Goal: Information Seeking & Learning: Learn about a topic

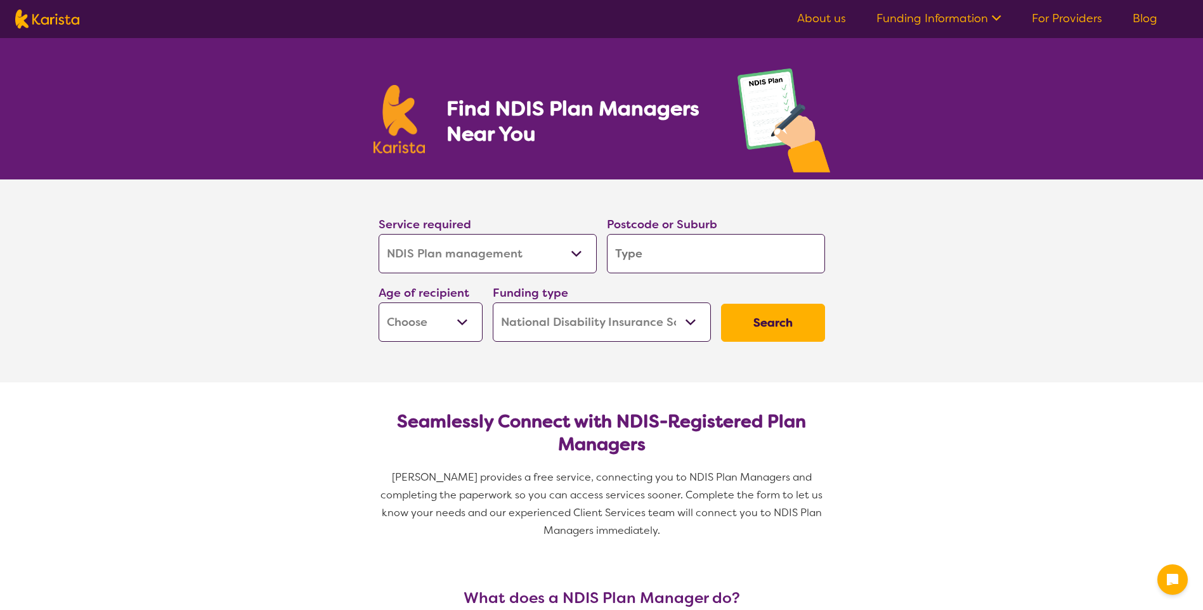
select select "NDIS Plan management"
select select "NDIS"
select select "NDIS Plan management"
select select "NDIS"
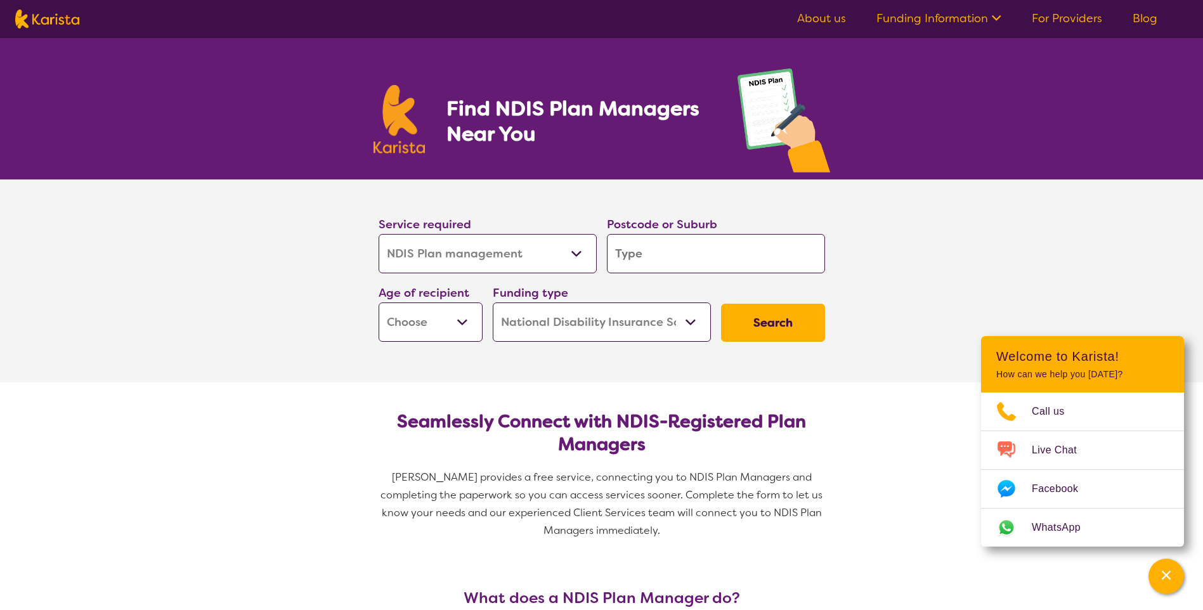
click at [579, 254] on select "Allied Health Assistant Assessment ([MEDICAL_DATA] or [MEDICAL_DATA]) Behaviour…" at bounding box center [488, 253] width 218 height 39
select select "Support worker"
click at [379, 234] on select "Allied Health Assistant Assessment ([MEDICAL_DATA] or [MEDICAL_DATA]) Behaviour…" at bounding box center [488, 253] width 218 height 39
select select "Support worker"
click at [464, 319] on select "Early Childhood - 0 to 9 Child - 10 to 11 Adolescent - 12 to 17 Adult - 18 to 6…" at bounding box center [431, 322] width 104 height 39
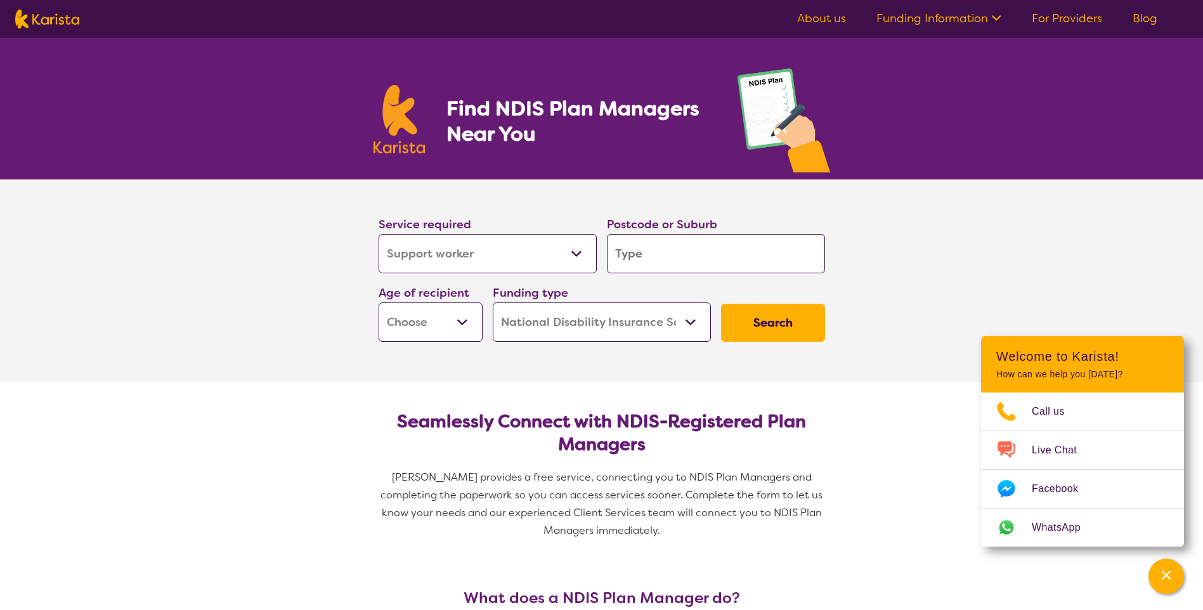
select select "AD"
click at [379, 303] on select "Early Childhood - 0 to 9 Child - 10 to 11 Adolescent - 12 to 17 Adult - 18 to 6…" at bounding box center [431, 322] width 104 height 39
select select "AD"
click at [653, 252] on input "search" at bounding box center [716, 253] width 218 height 39
type input "4"
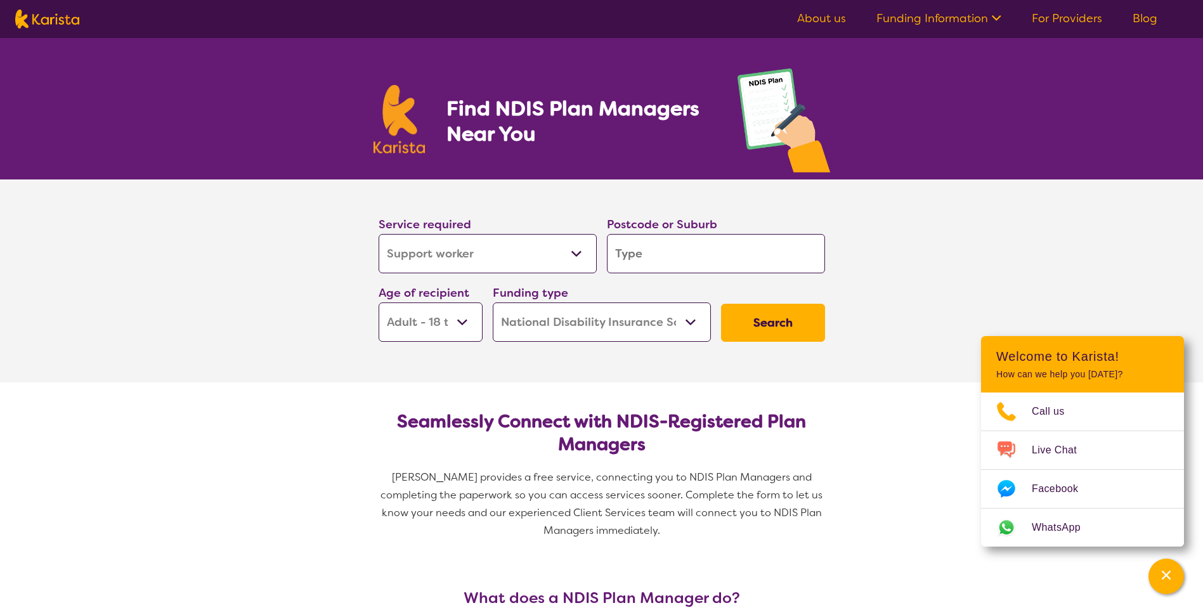
type input "4"
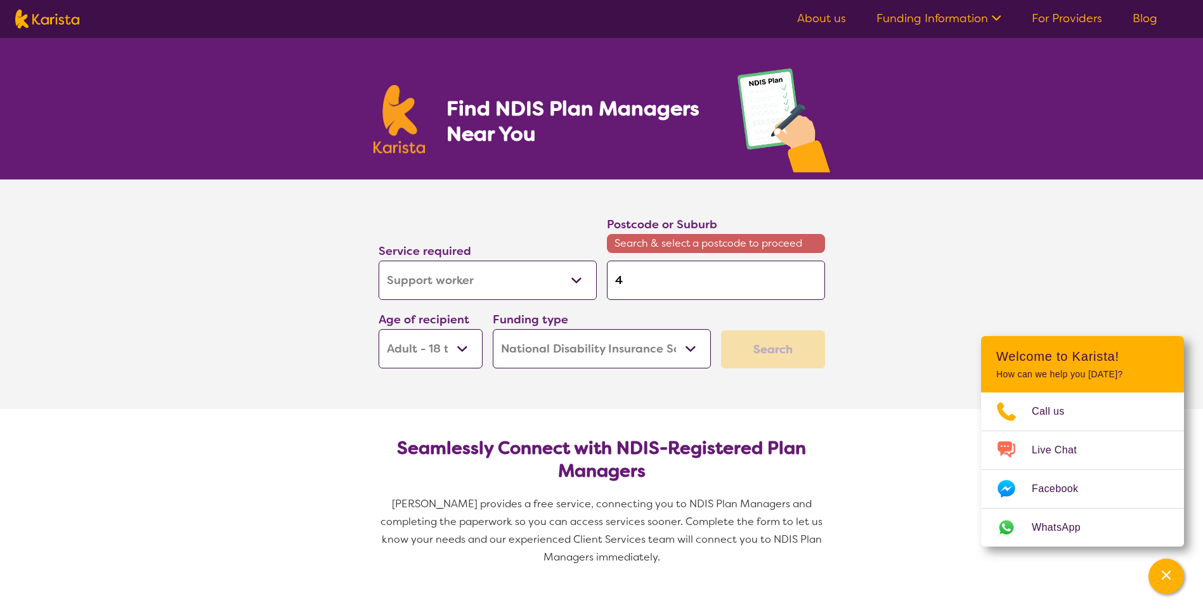
type input "47"
type input "474"
type input "4740"
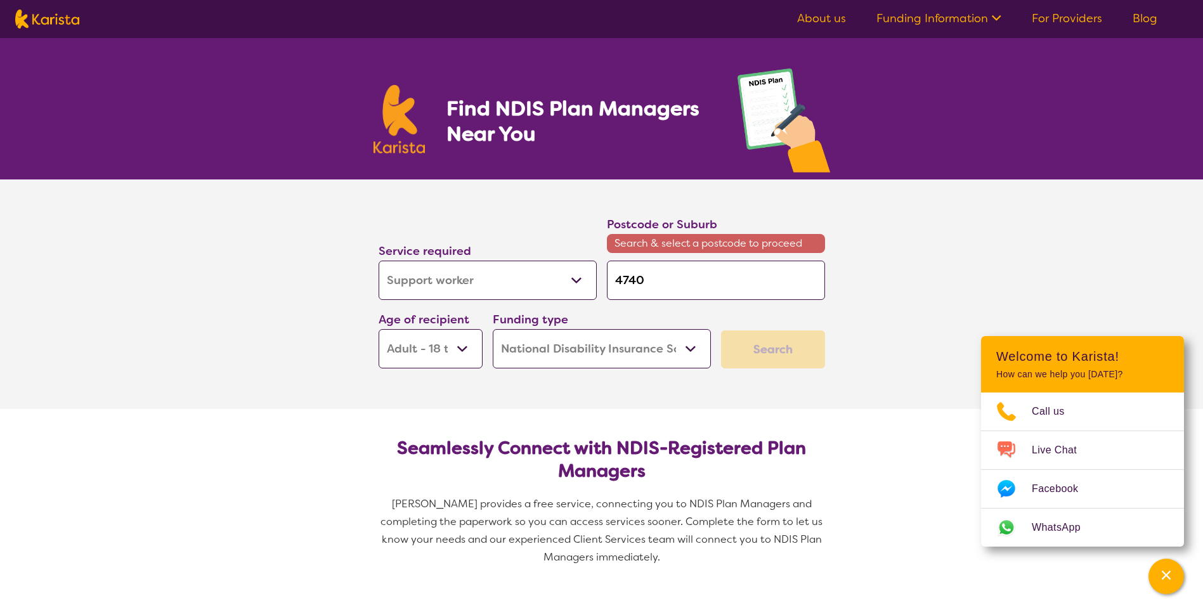
type input "4740"
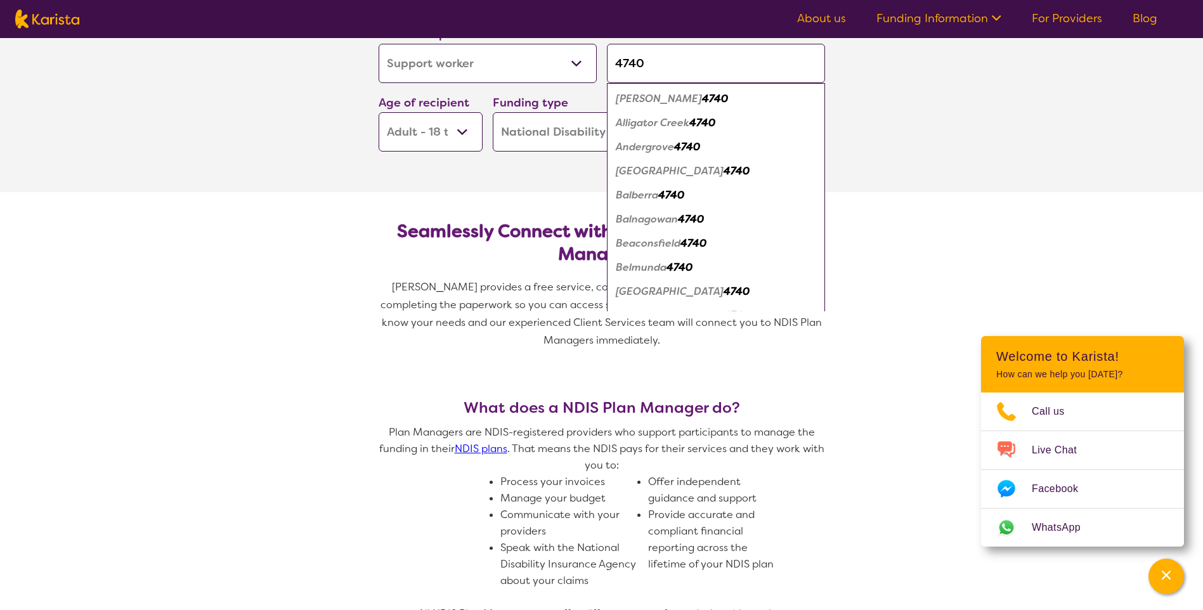
click at [539, 162] on section "Service required Allied Health Assistant Assessment ([MEDICAL_DATA] or [MEDICAL…" at bounding box center [602, 90] width 508 height 203
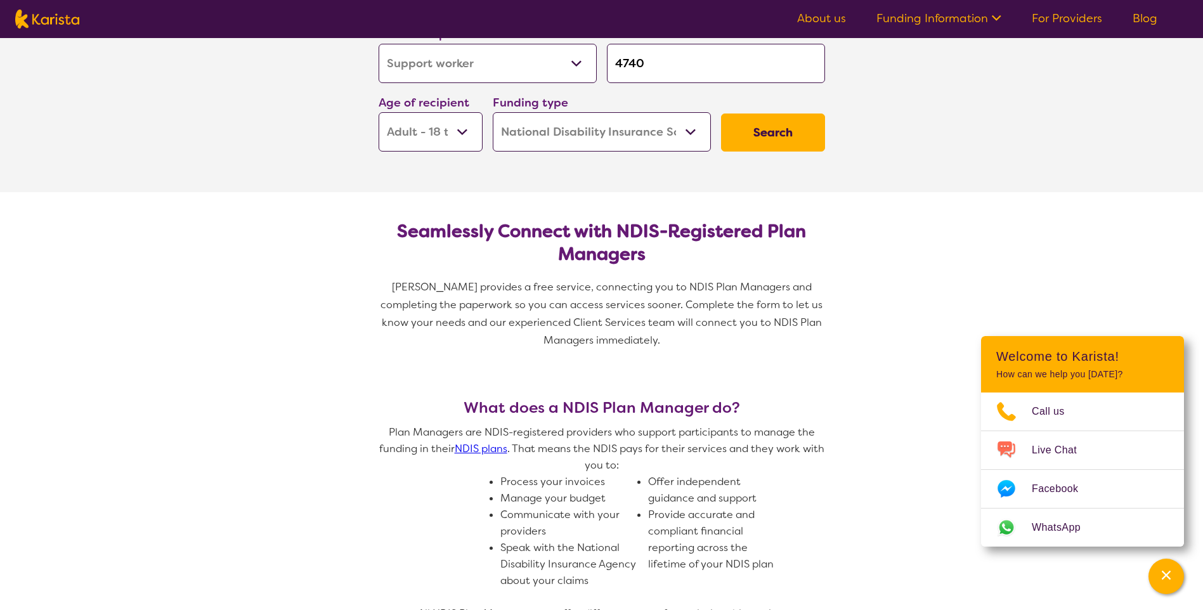
click at [645, 65] on input "4740" at bounding box center [716, 63] width 218 height 39
type input "474"
type input "47"
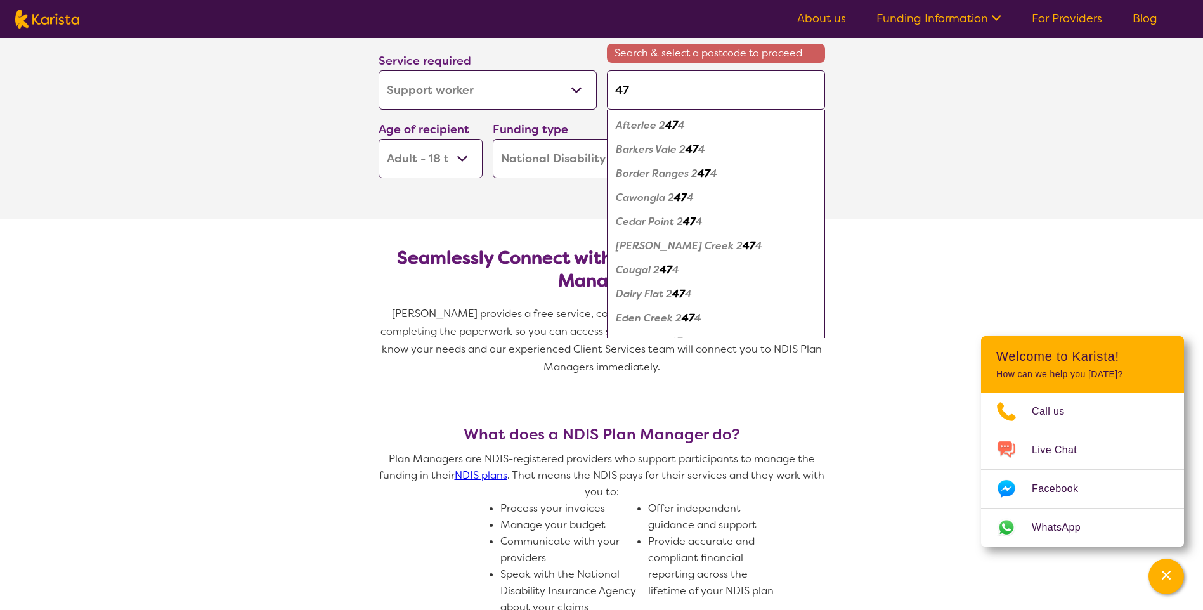
type input "473"
type input "4737"
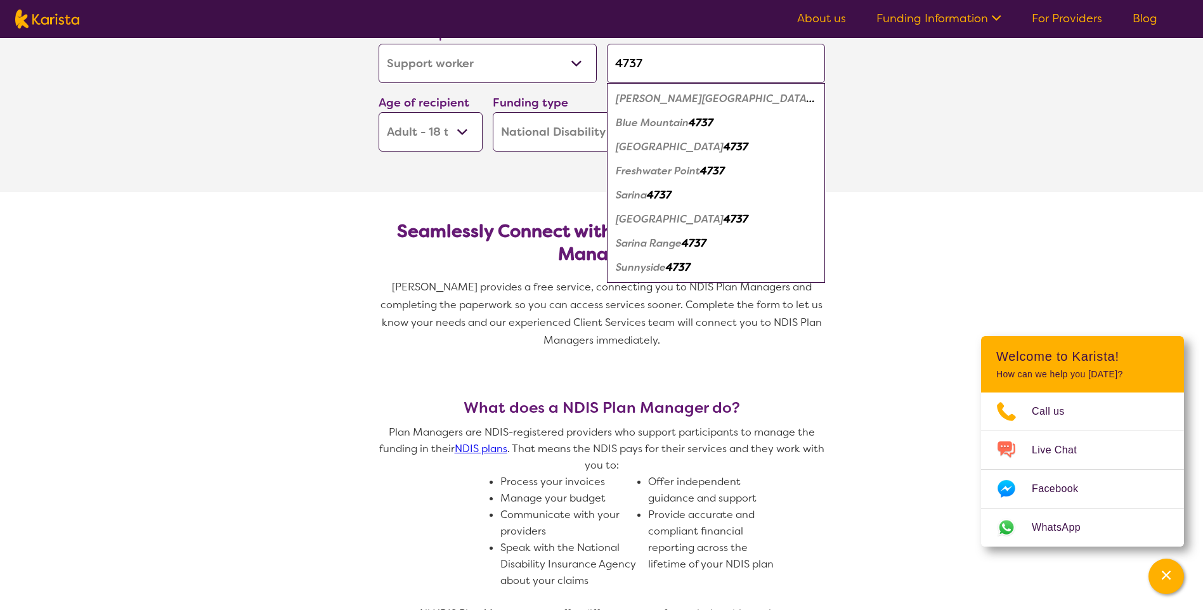
type input "4737"
click at [658, 196] on em "4737" at bounding box center [659, 194] width 25 height 13
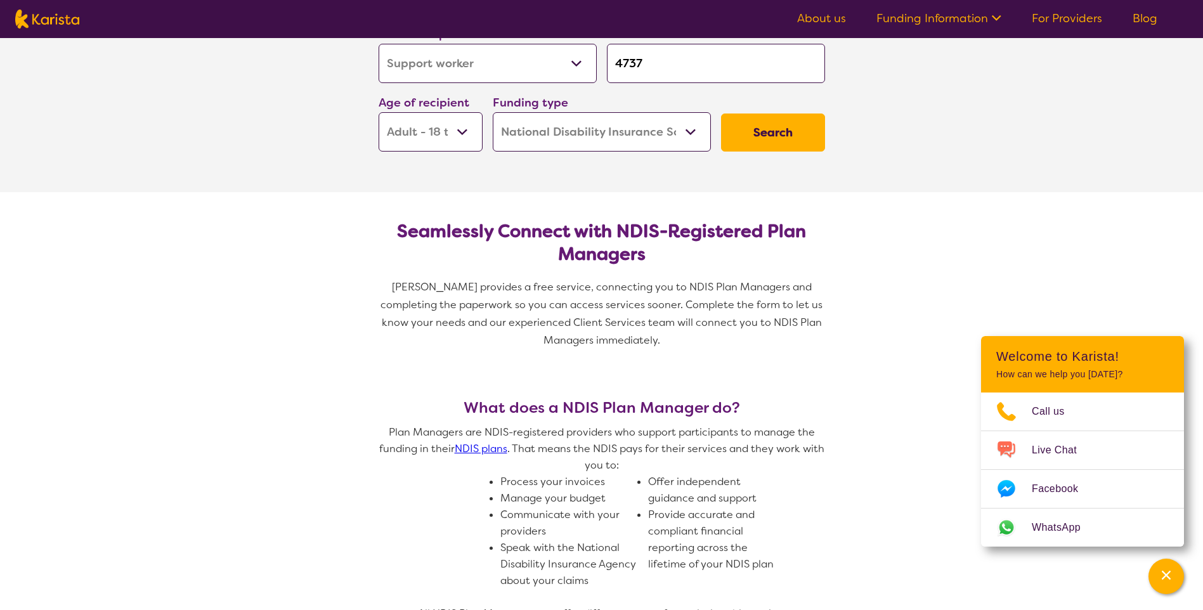
click at [777, 128] on button "Search" at bounding box center [773, 133] width 104 height 38
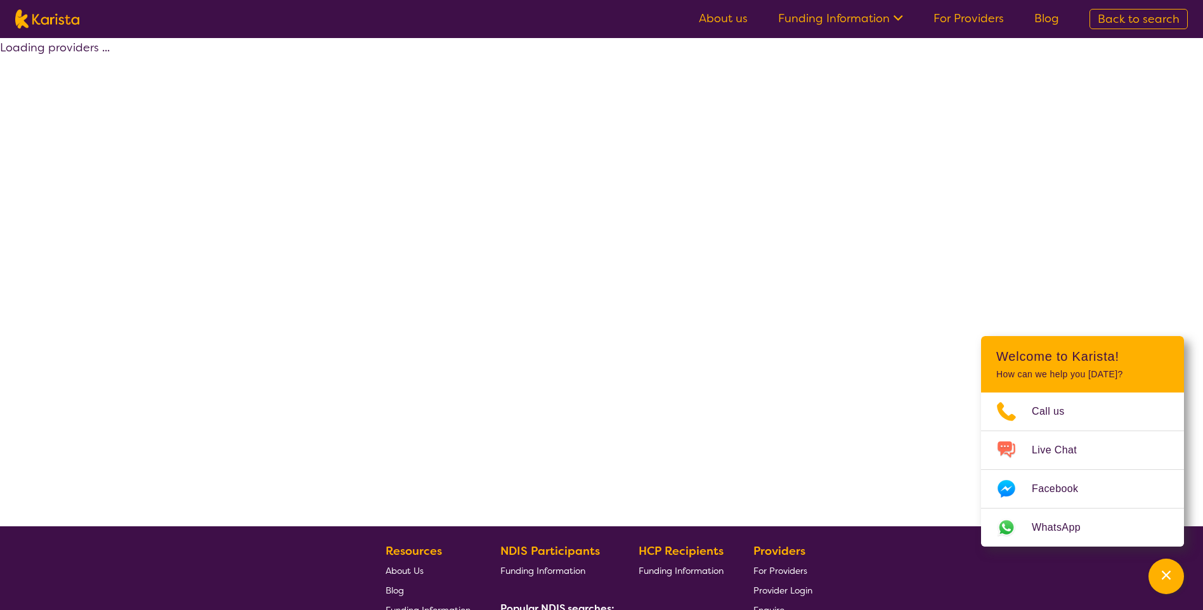
select select "NDIS"
select select "Support worker"
select select "AD"
